Goal: Task Accomplishment & Management: Manage account settings

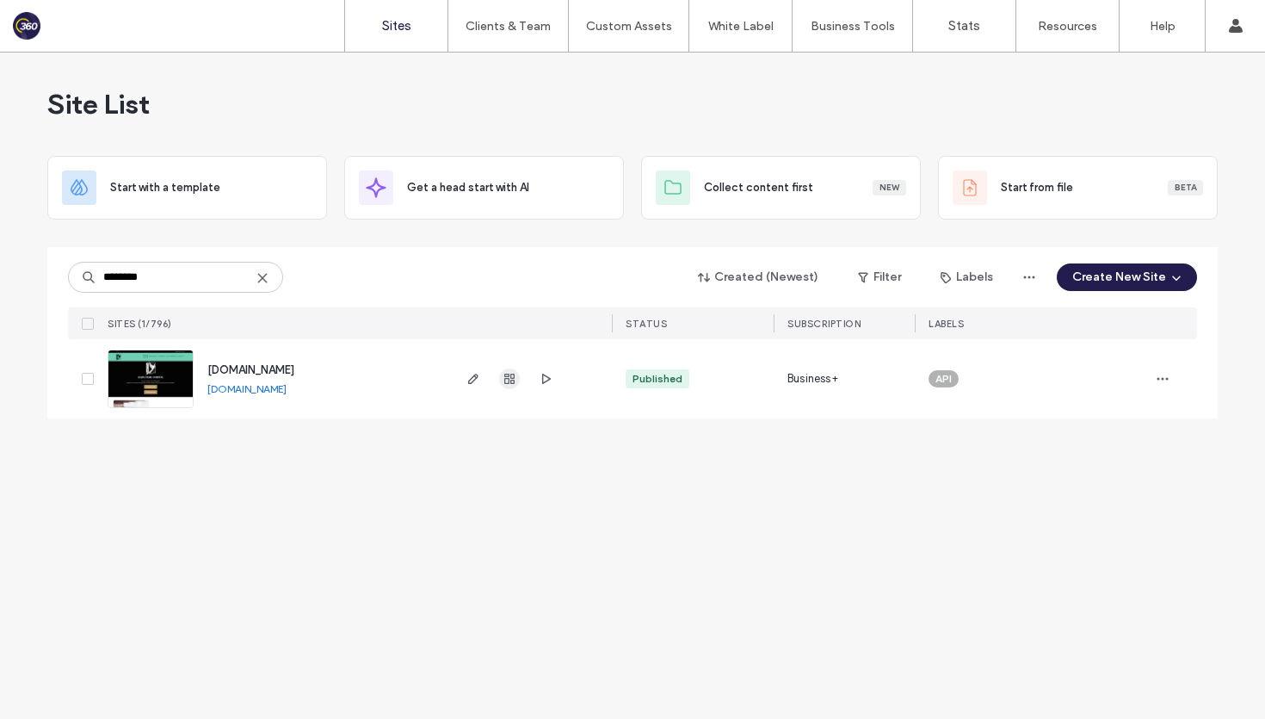
type input "********"
click at [507, 381] on icon "button" at bounding box center [510, 379] width 14 height 14
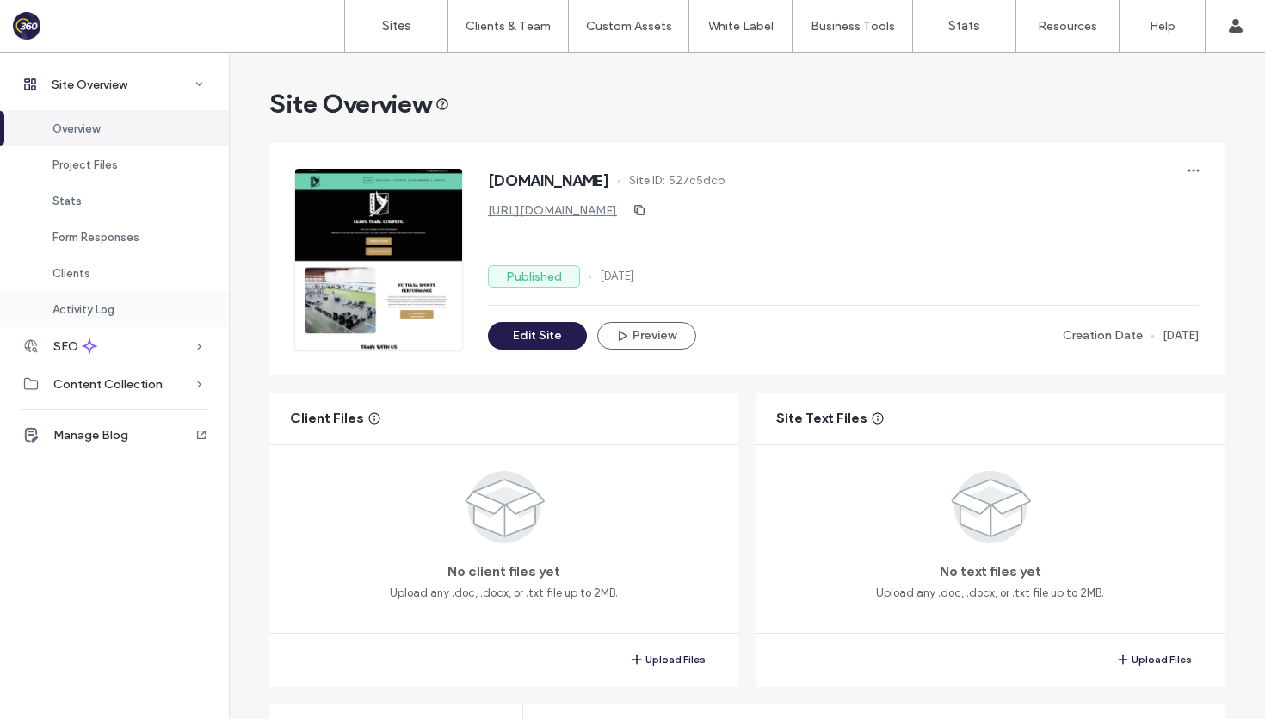
click at [90, 306] on span "Activity Log" at bounding box center [84, 309] width 62 height 13
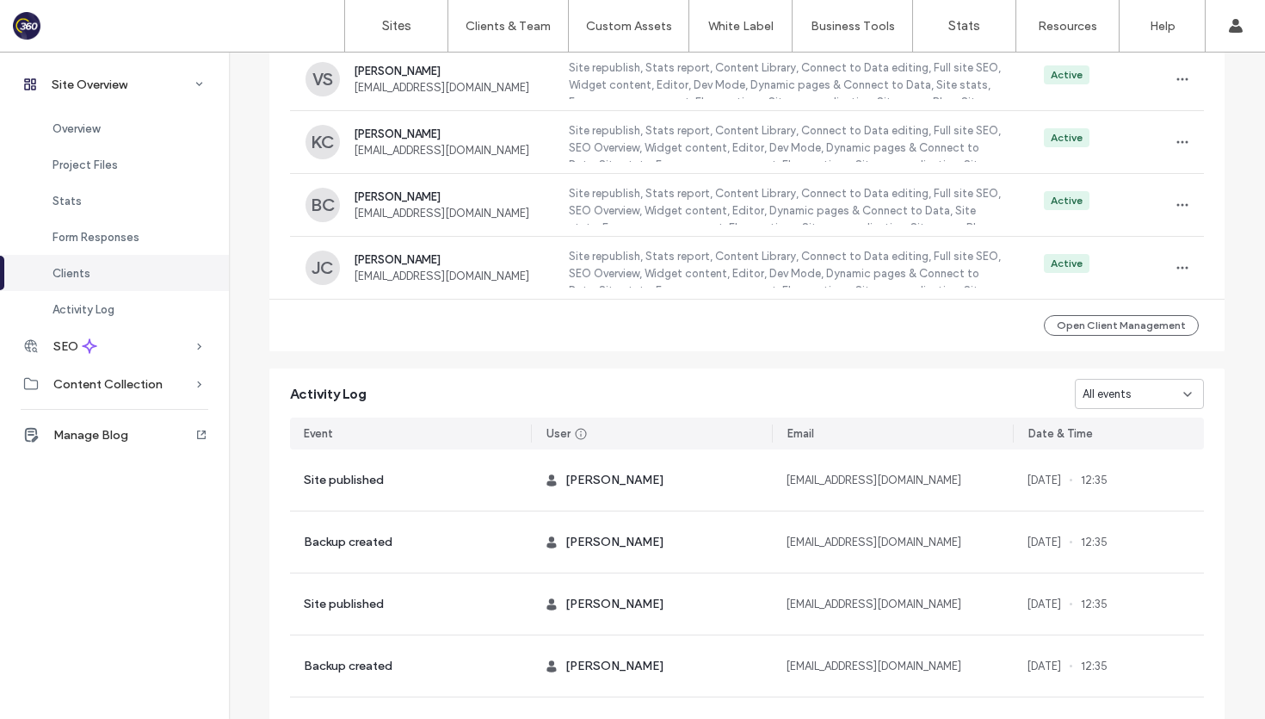
scroll to position [1662, 0]
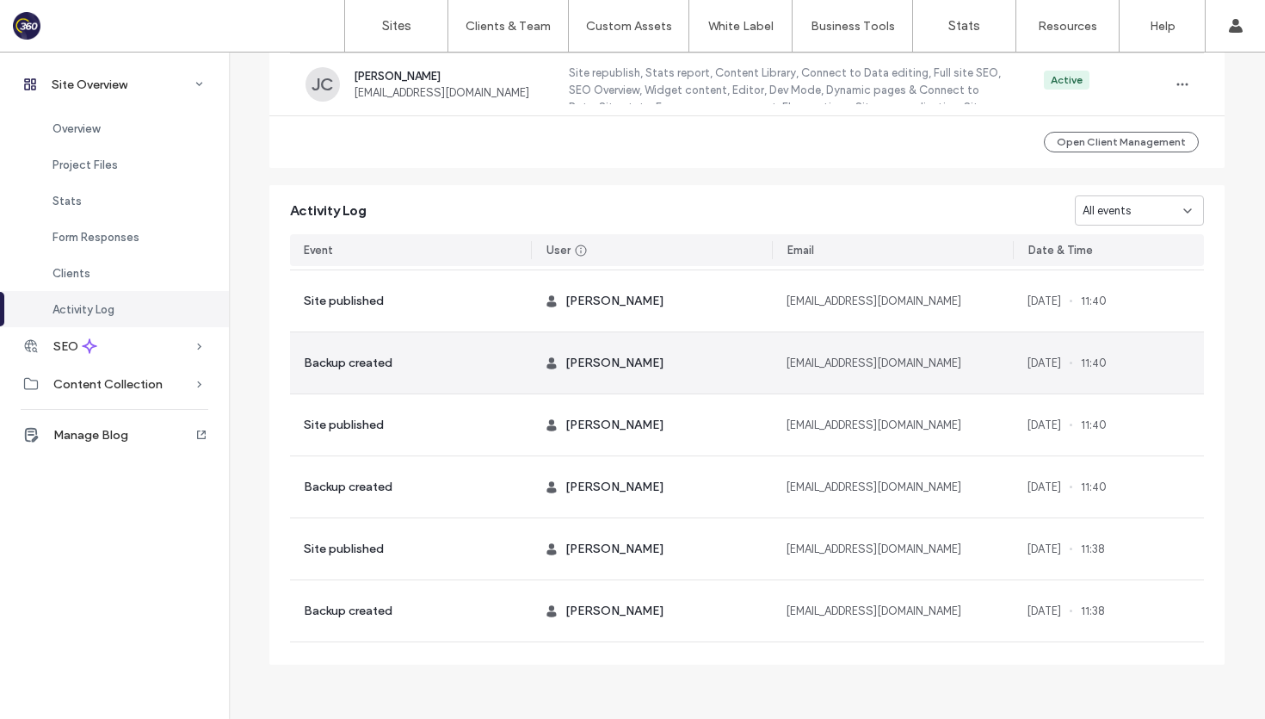
scroll to position [27145, 0]
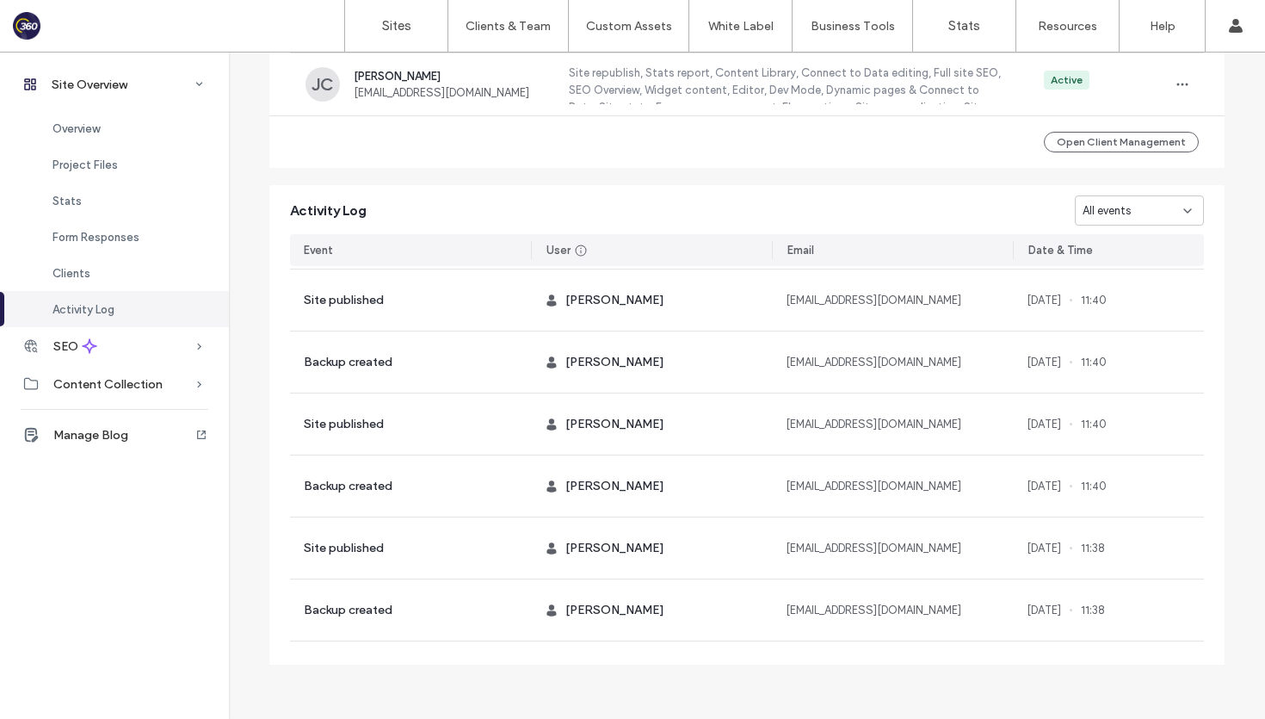
click at [1137, 204] on div "All events" at bounding box center [1133, 210] width 101 height 17
click at [1111, 356] on span "Page deleted" at bounding box center [1112, 361] width 70 height 17
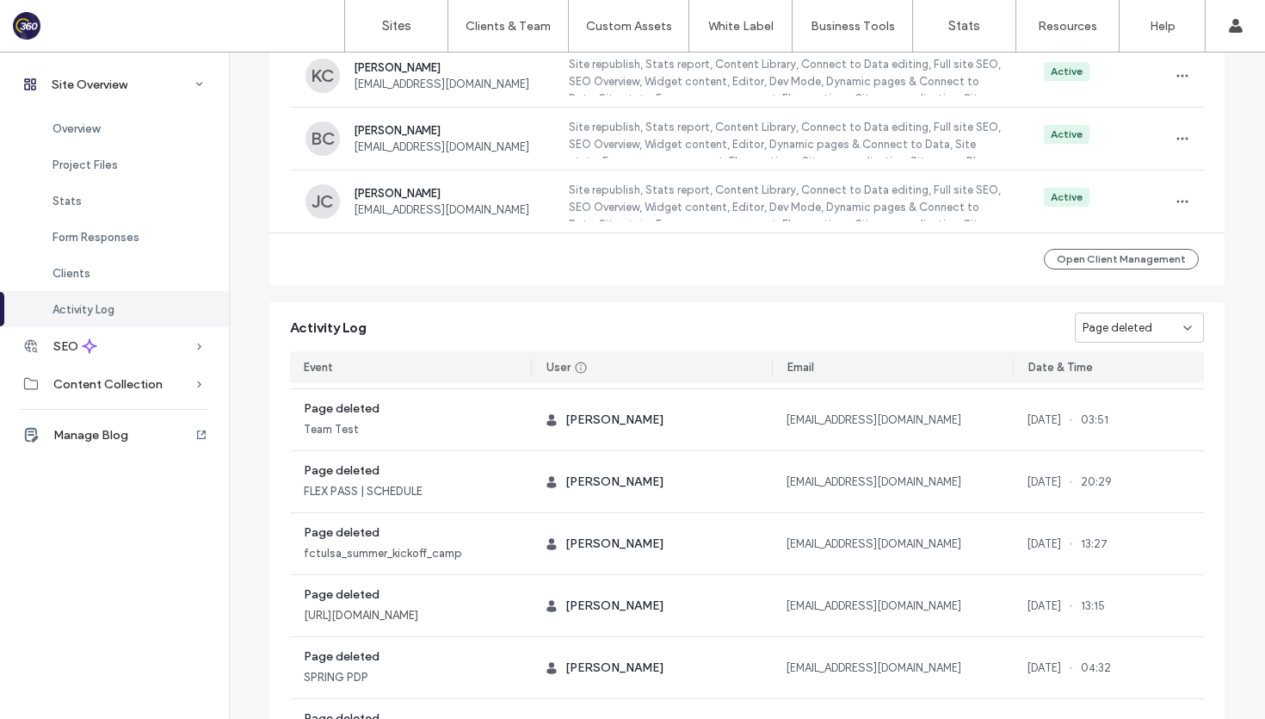
scroll to position [1518, 0]
